Goal: Information Seeking & Learning: Learn about a topic

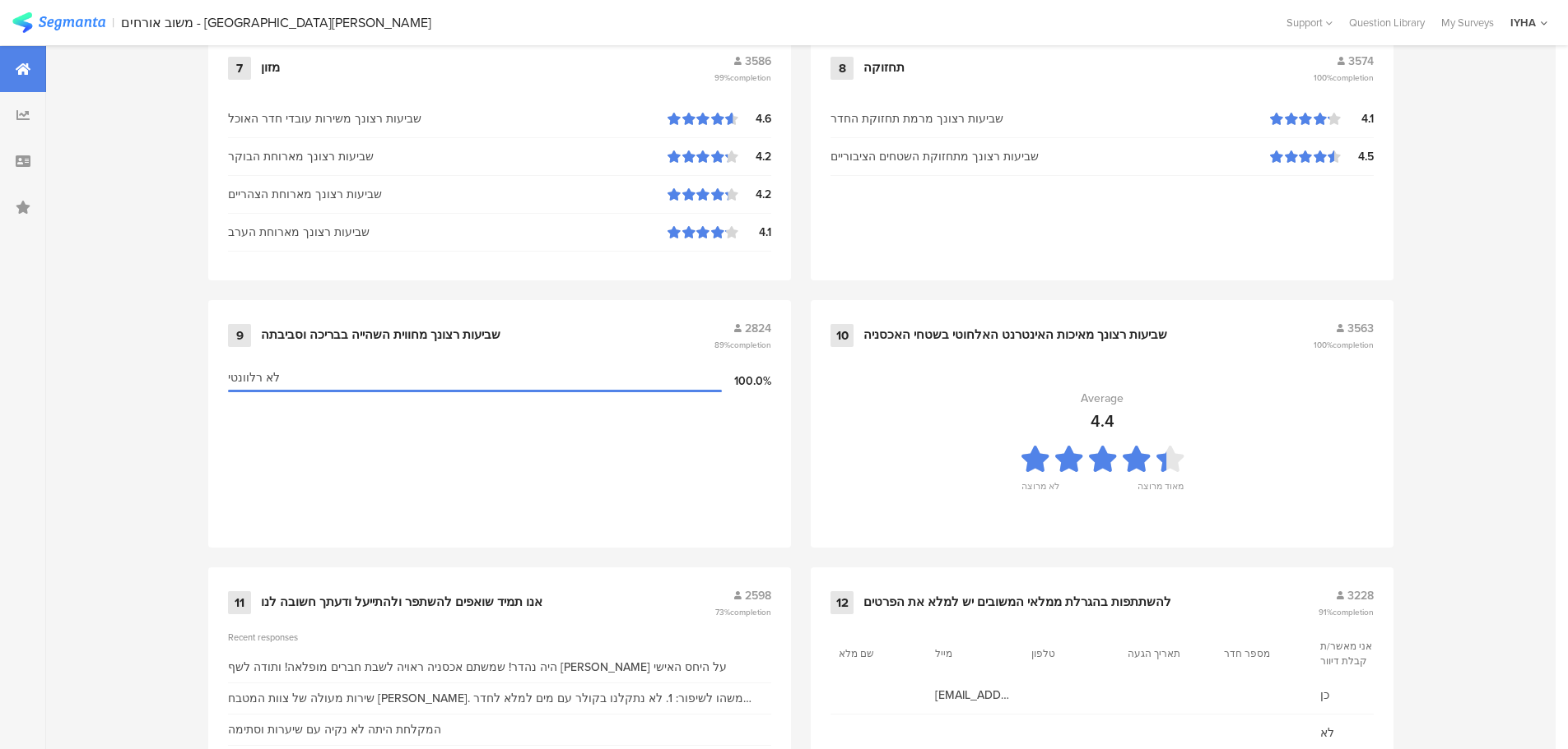
scroll to position [1663, 0]
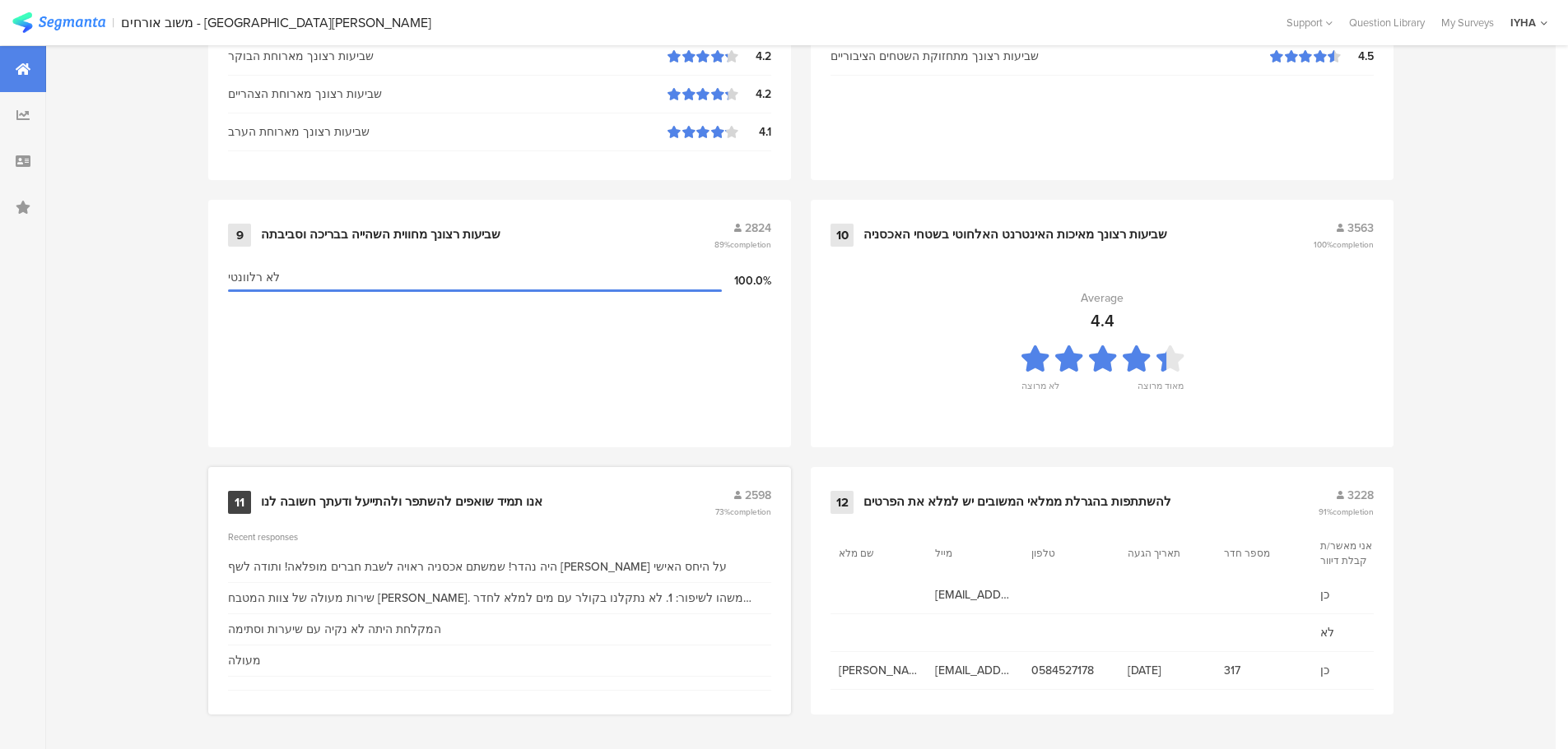
click at [469, 497] on div "אנו תמיד שואפים להשתפר ולהתייעל ודעתך חשובה לנו" at bounding box center [401, 503] width 281 height 17
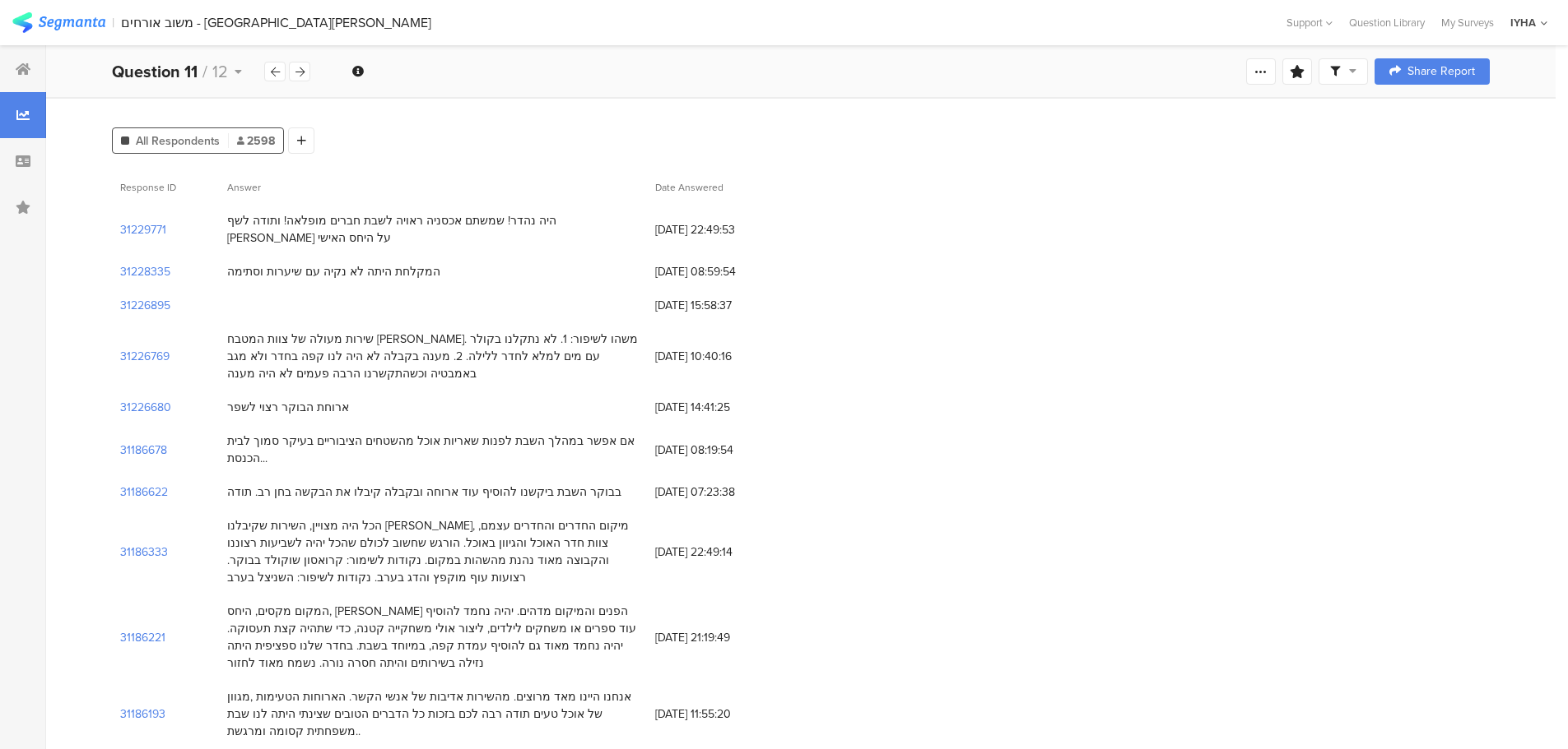
scroll to position [165, 0]
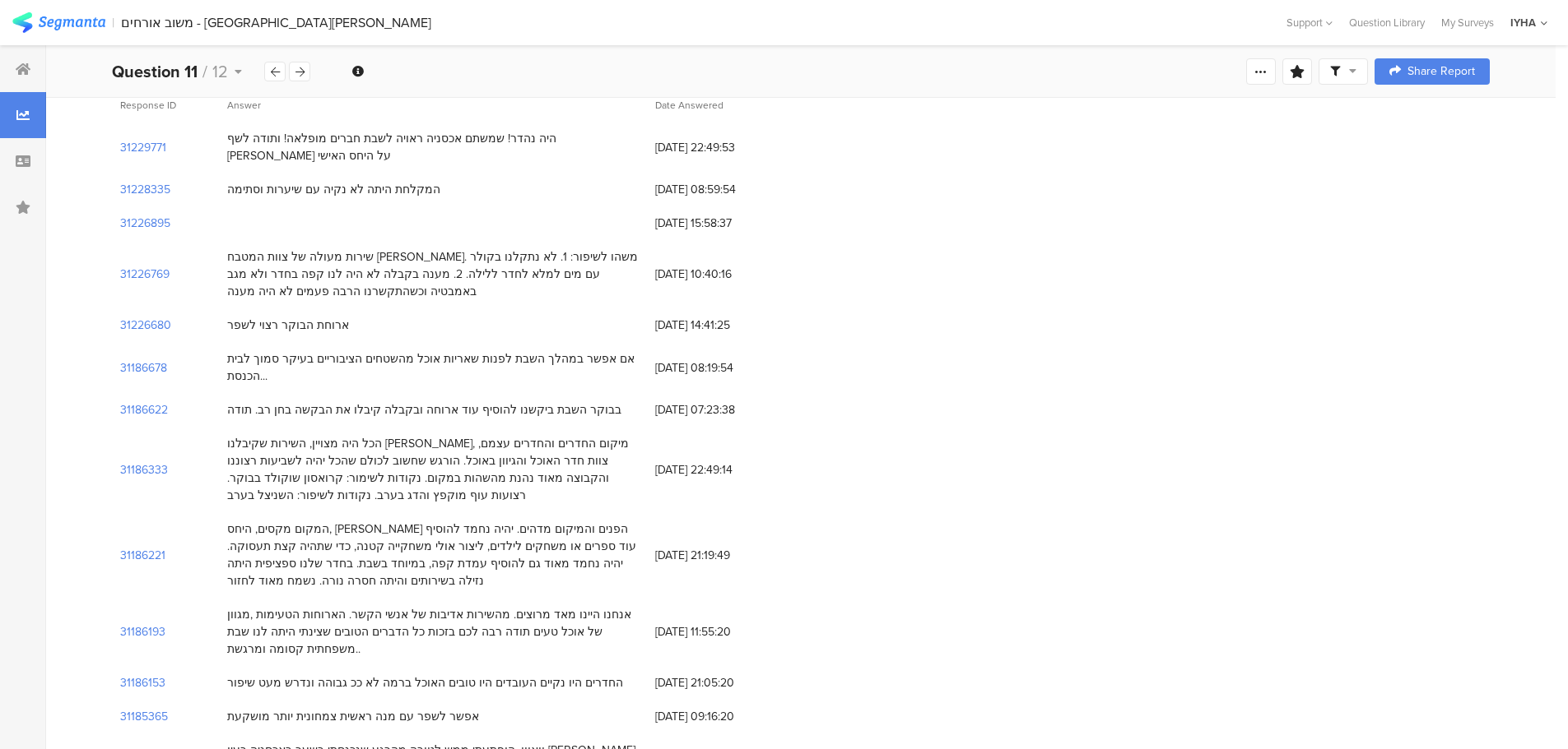
drag, startPoint x: 530, startPoint y: 257, endPoint x: 360, endPoint y: 283, distance: 172.0
click at [360, 283] on div "שירות מעולה של צוות המטבח [PERSON_NAME]. משהו לשיפור: 1. לא נתקלנו בקולר עם מים…" at bounding box center [432, 275] width 428 height 68
drag, startPoint x: 330, startPoint y: 306, endPoint x: 228, endPoint y: 308, distance: 102.0
click at [228, 317] on div "ארוחת הבוקר רצוי לשפר" at bounding box center [288, 325] width 122 height 18
click at [395, 181] on div "המקלחת היתה לא נקיה עם שיערות וסתימה" at bounding box center [333, 189] width 213 height 18
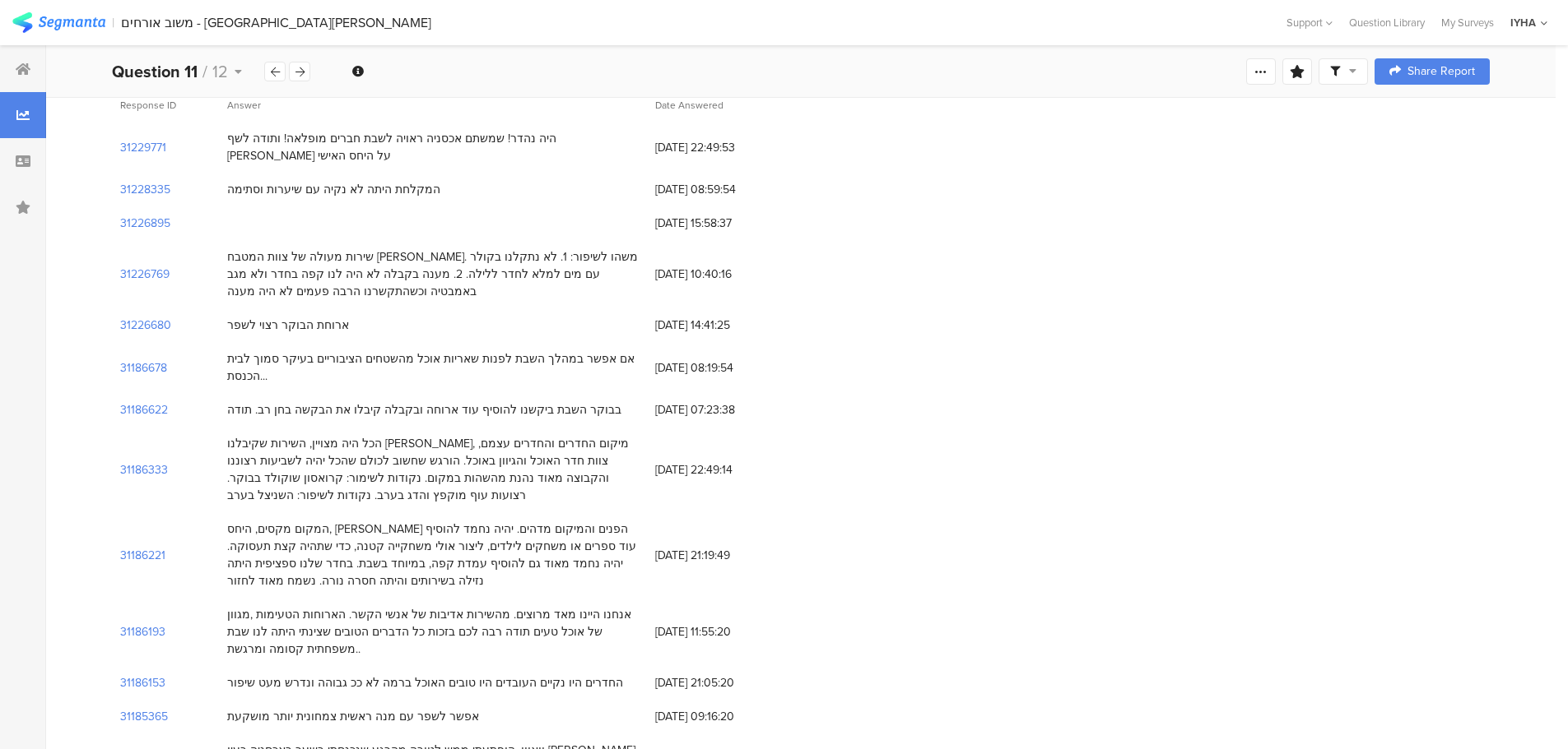
click at [395, 181] on div "המקלחת היתה לא נקיה עם שיערות וסתימה" at bounding box center [333, 189] width 213 height 18
click at [572, 138] on div "היה נהדר! שמשתם אכסניה ראויה לשבת חברים מופלאה! ותודה לשף [PERSON_NAME] על היחס…" at bounding box center [432, 146] width 411 height 34
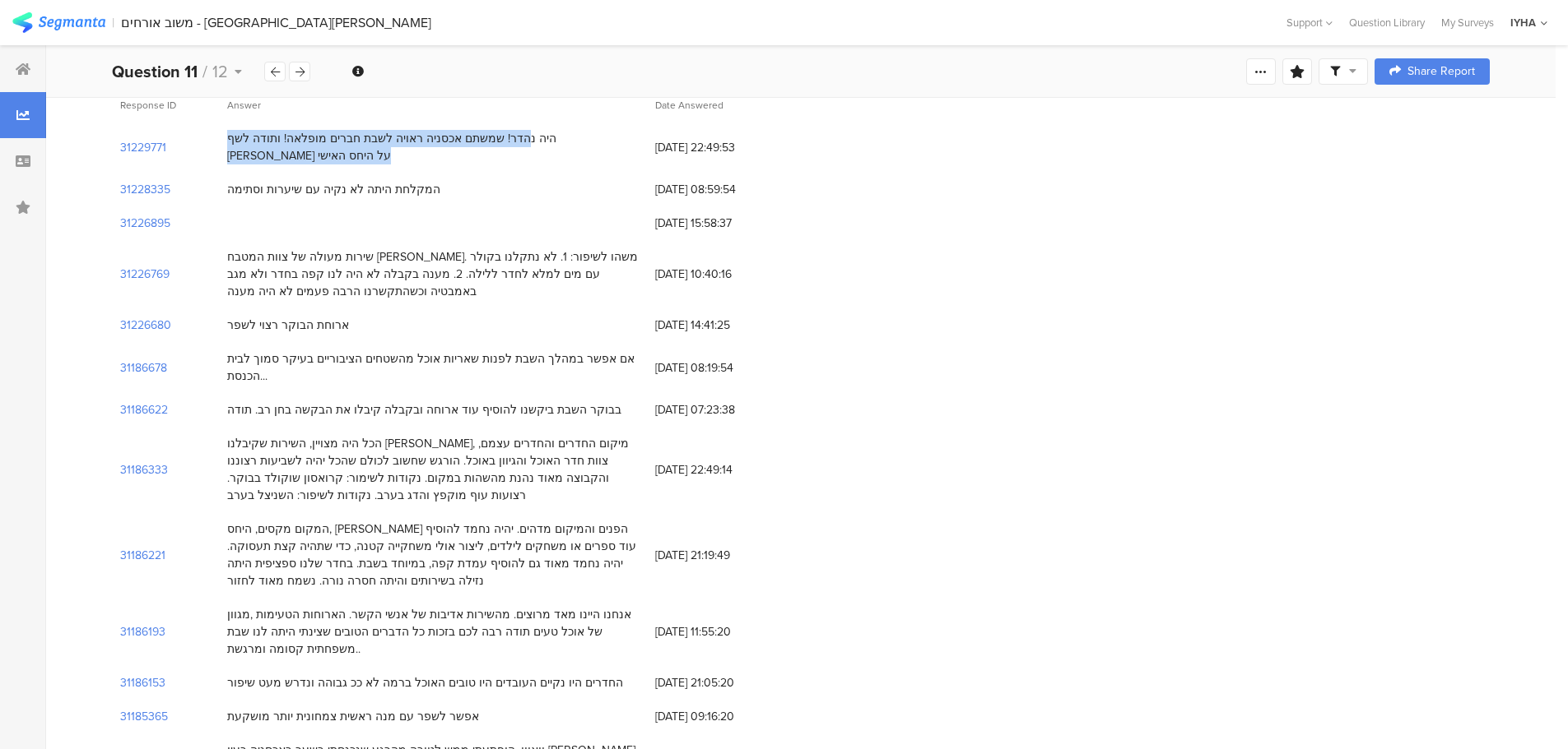
click at [572, 138] on div "היה נהדר! שמשתם אכסניה ראויה לשבת חברים מופלאה! ותודה לשף [PERSON_NAME] על היחס…" at bounding box center [432, 146] width 411 height 34
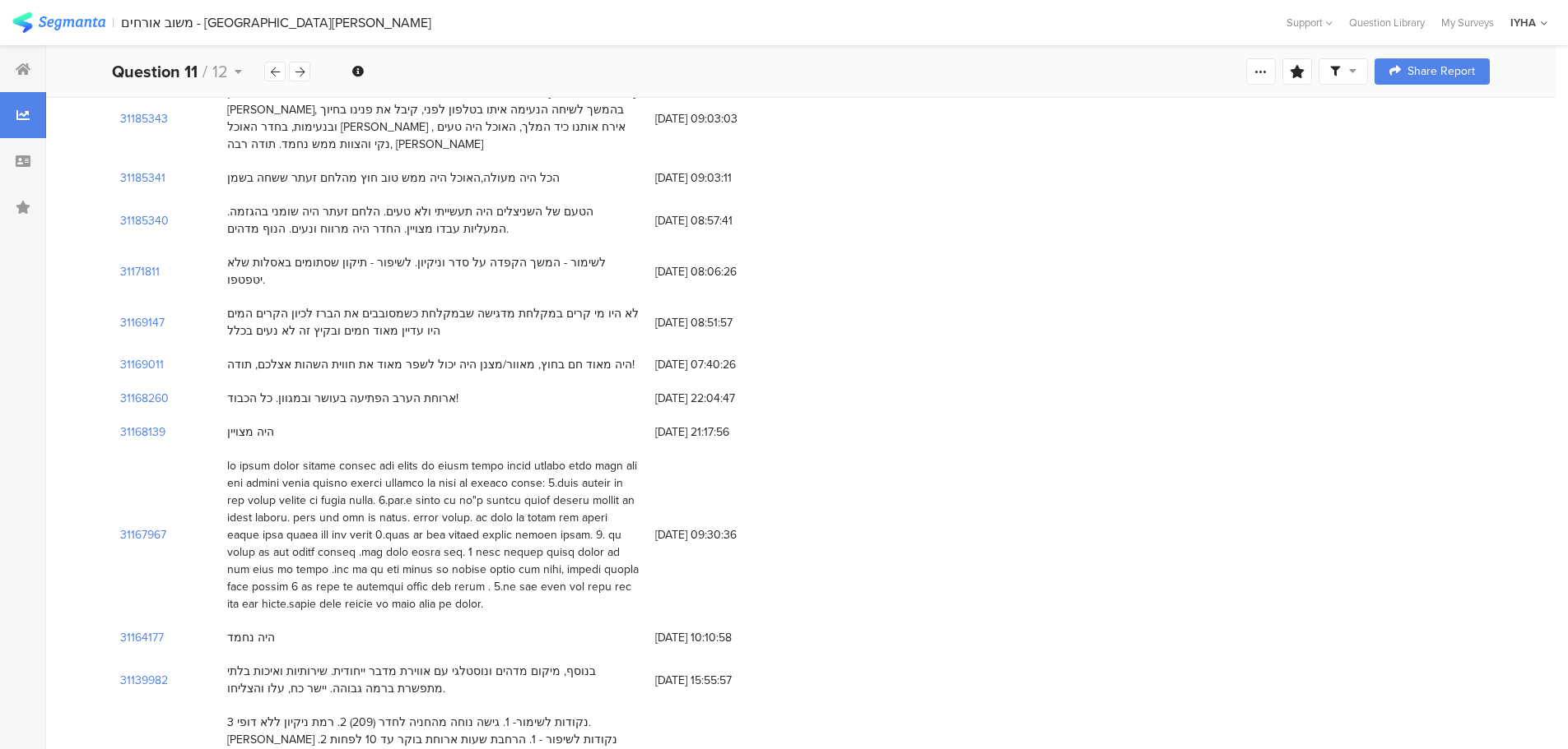
scroll to position [0, 0]
